Goal: Information Seeking & Learning: Learn about a topic

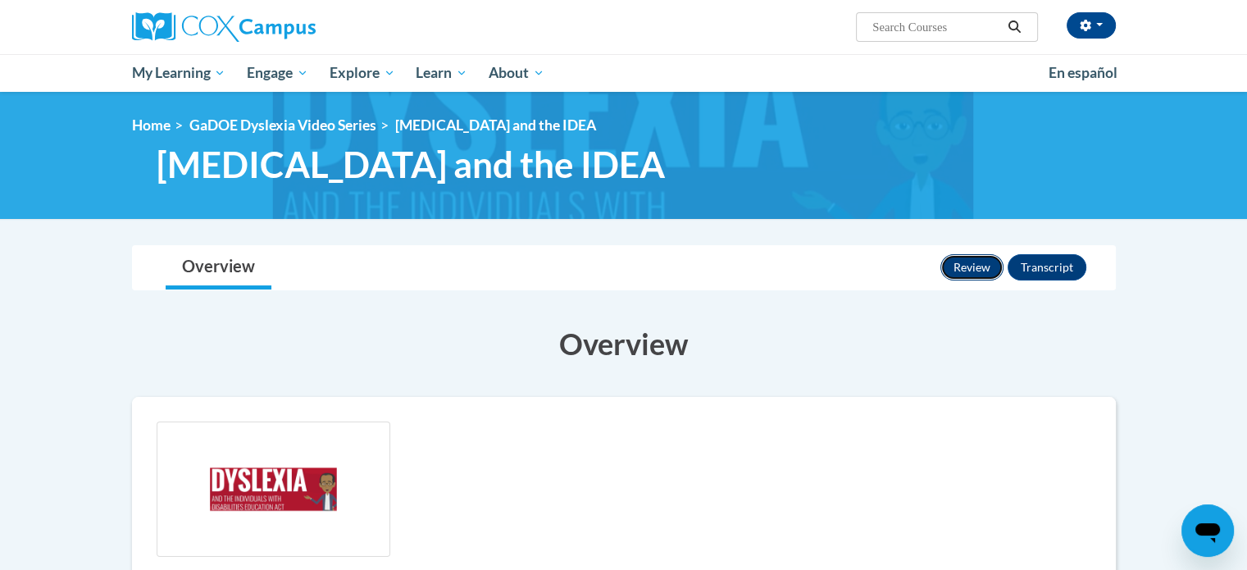
click at [980, 261] on button "Review" at bounding box center [971, 267] width 63 height 26
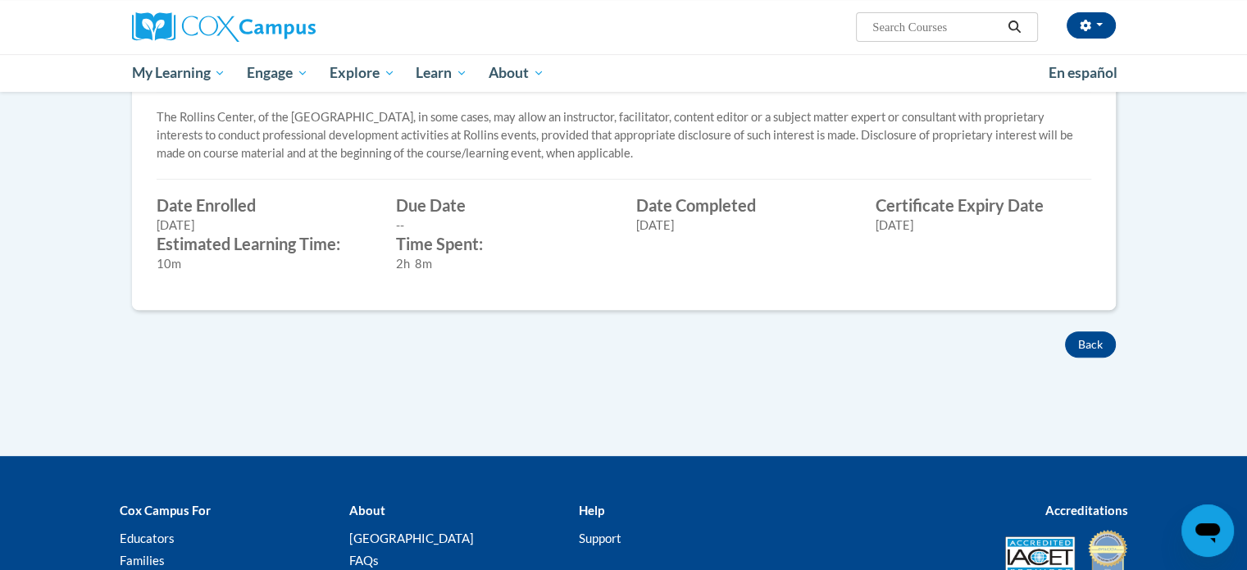
scroll to position [727, 0]
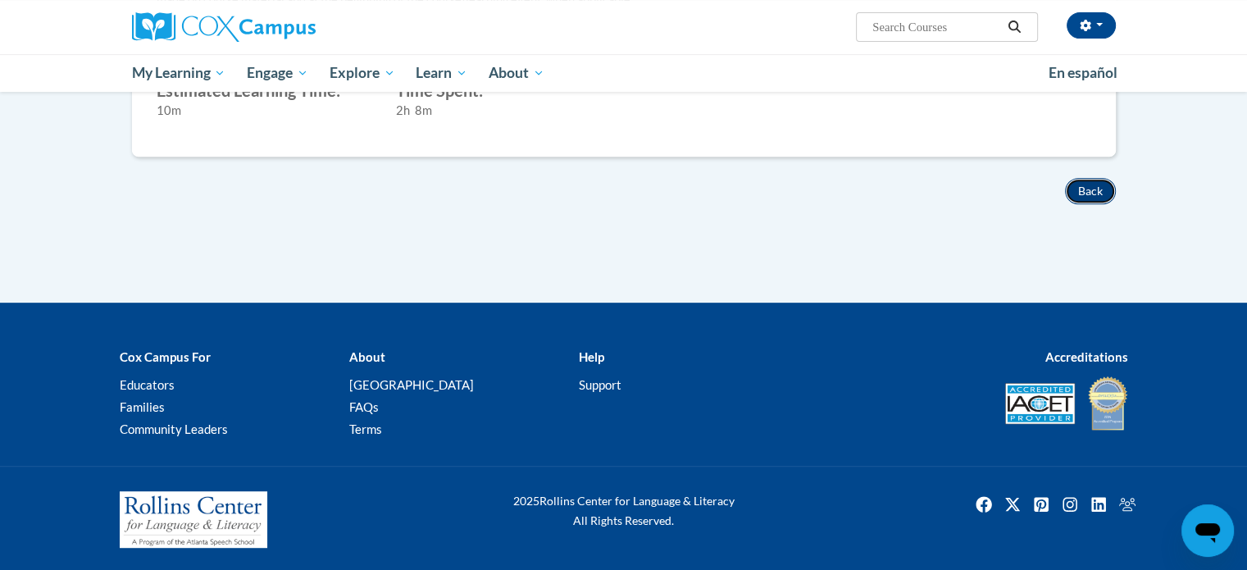
click at [1098, 190] on button "Back" at bounding box center [1090, 191] width 51 height 26
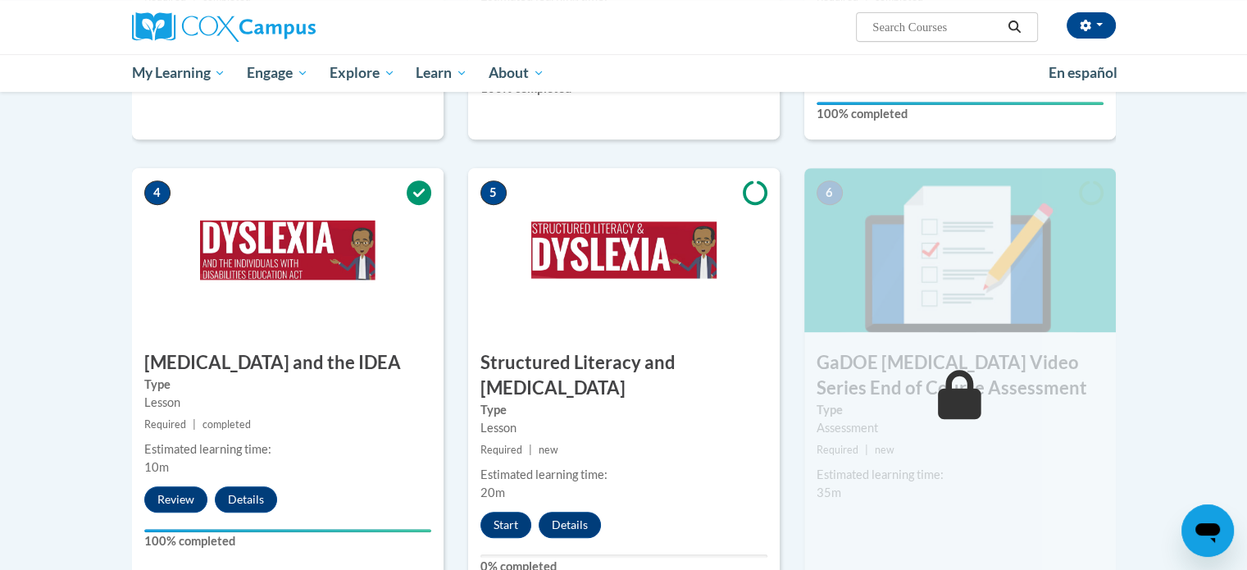
scroll to position [820, 0]
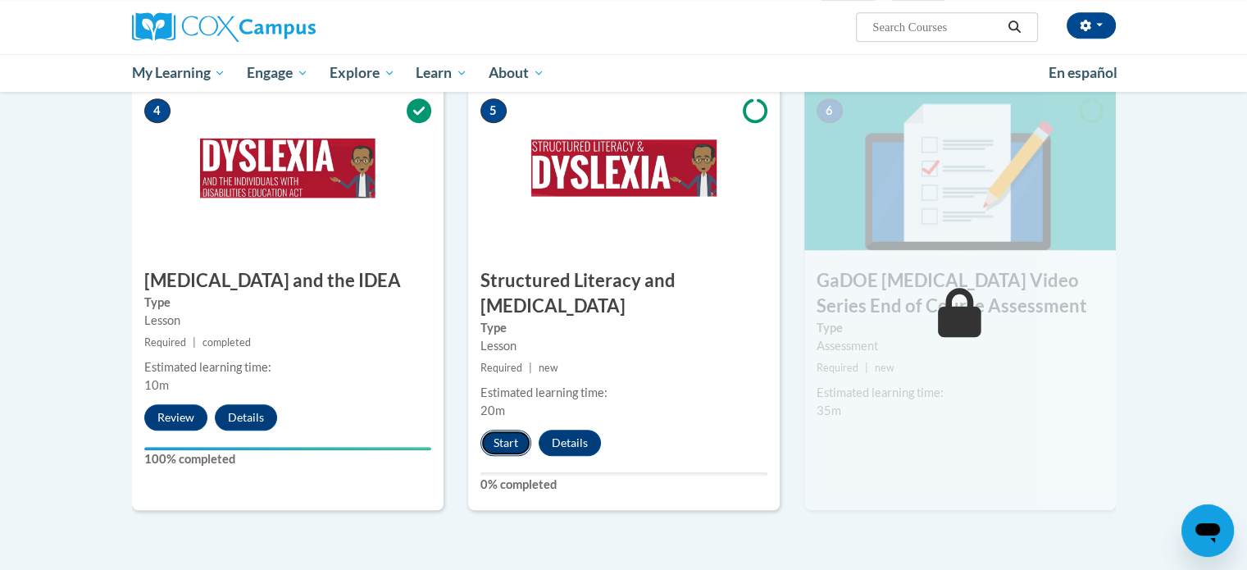
click at [517, 430] on button "Start" at bounding box center [505, 443] width 51 height 26
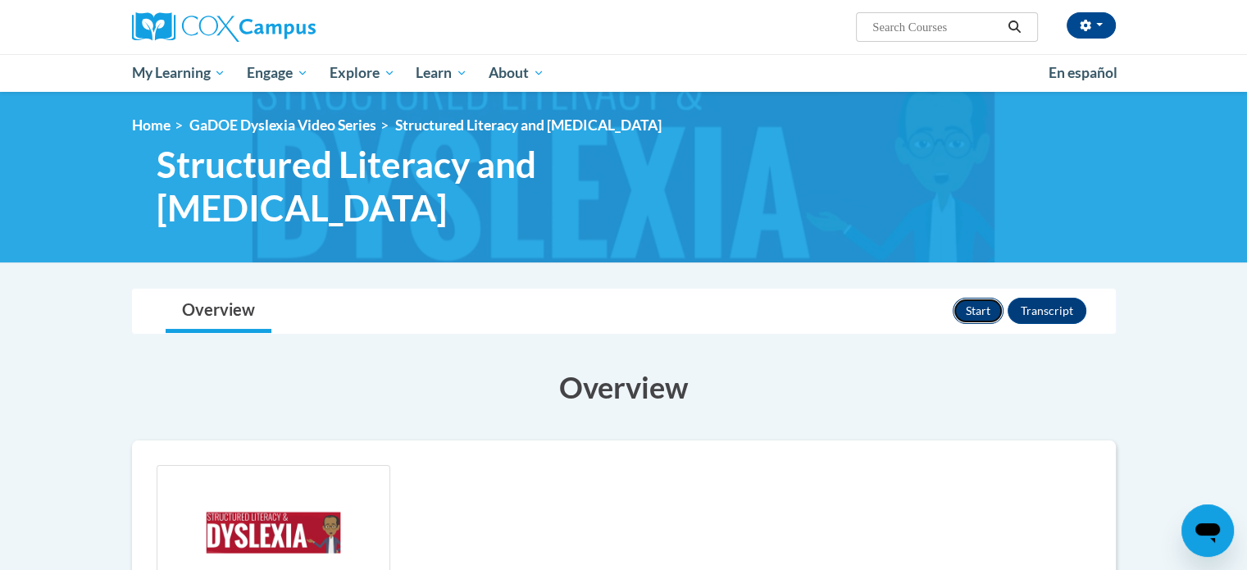
click at [972, 298] on button "Start" at bounding box center [977, 311] width 51 height 26
